Goal: Information Seeking & Learning: Learn about a topic

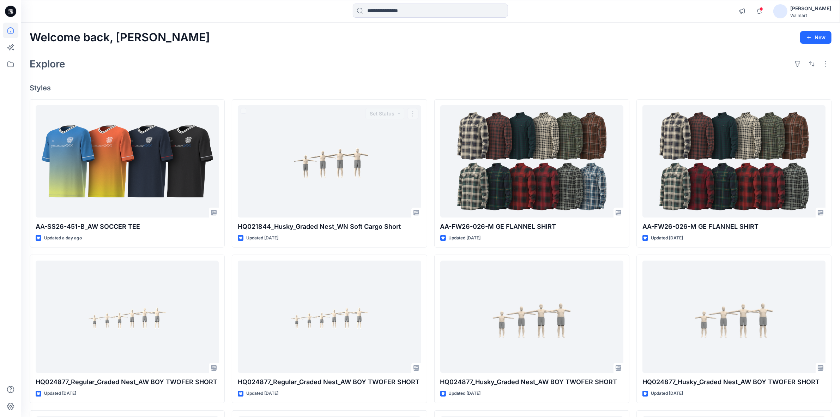
click at [269, 60] on div "Explore" at bounding box center [431, 63] width 802 height 17
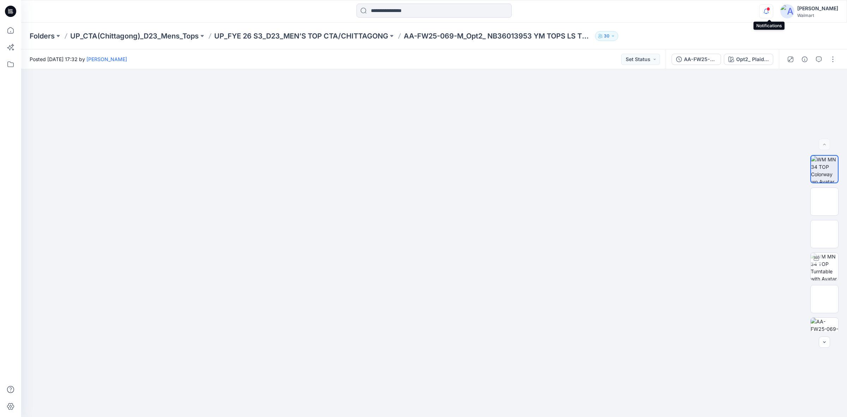
click at [772, 11] on icon "button" at bounding box center [766, 11] width 13 height 14
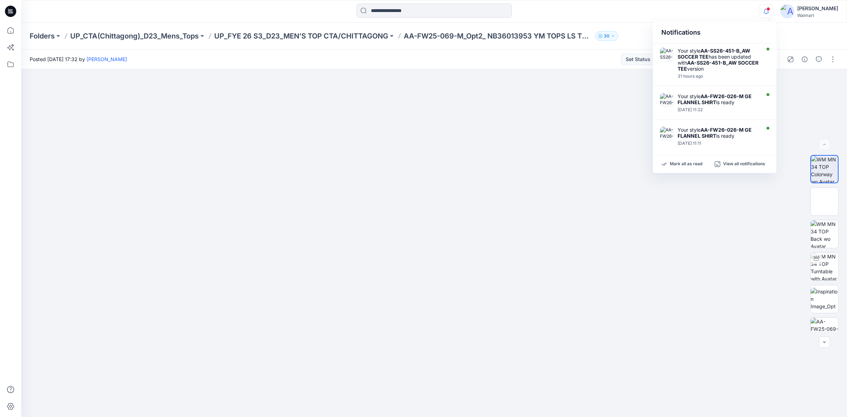
click at [701, 8] on div "Notifications Your style AA-SS26-451-B_AW SOCCER TEE has been updated with AA-S…" at bounding box center [434, 12] width 826 height 16
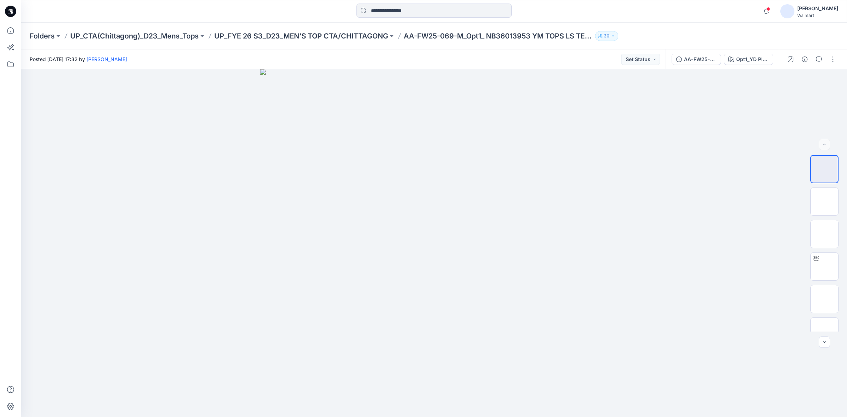
click at [292, 16] on div at bounding box center [434, 12] width 413 height 16
